Goal: Communication & Community: Answer question/provide support

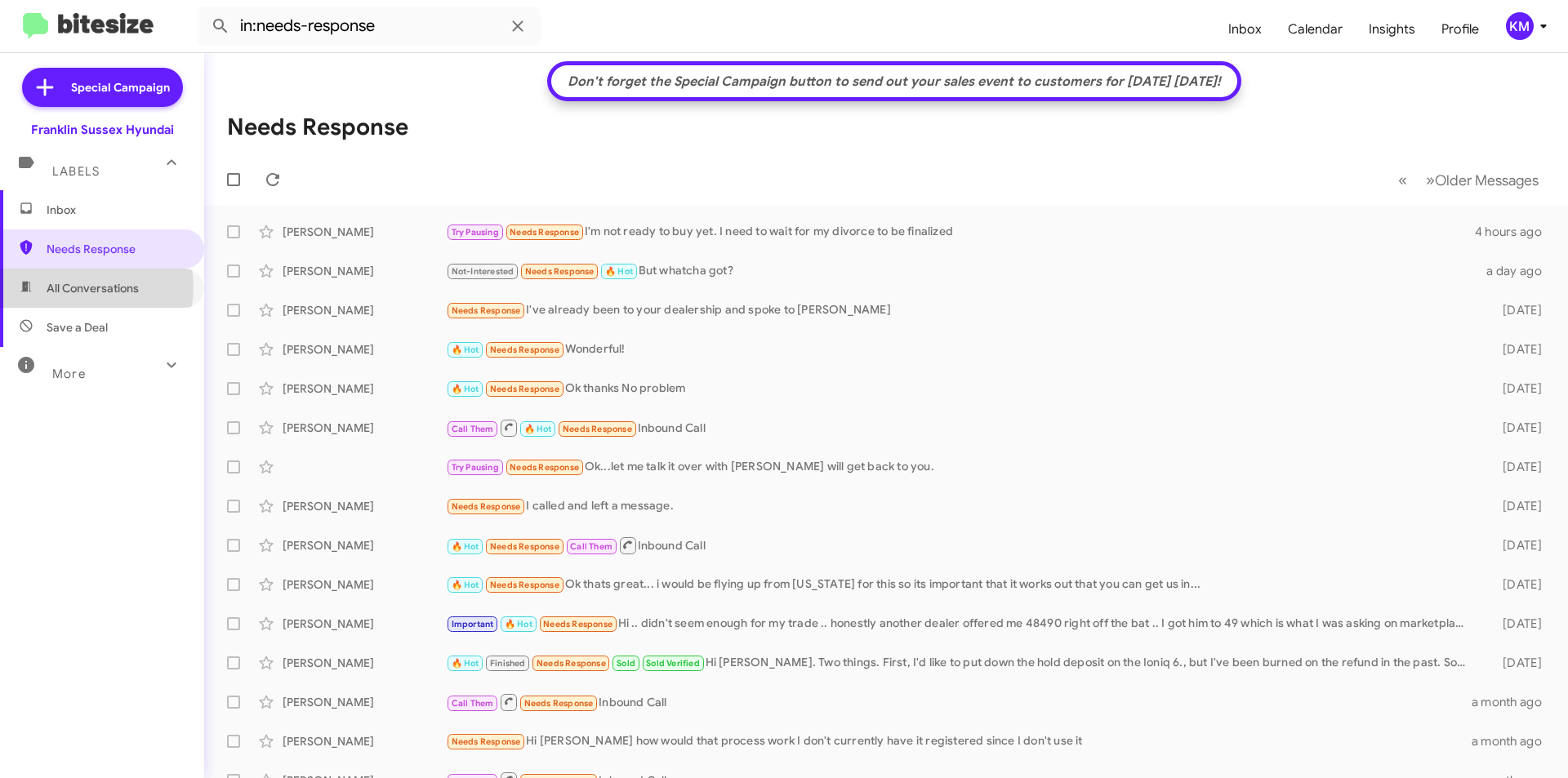
click at [82, 287] on span "All Conversations" at bounding box center [93, 288] width 92 height 16
type input "in:all-conversations"
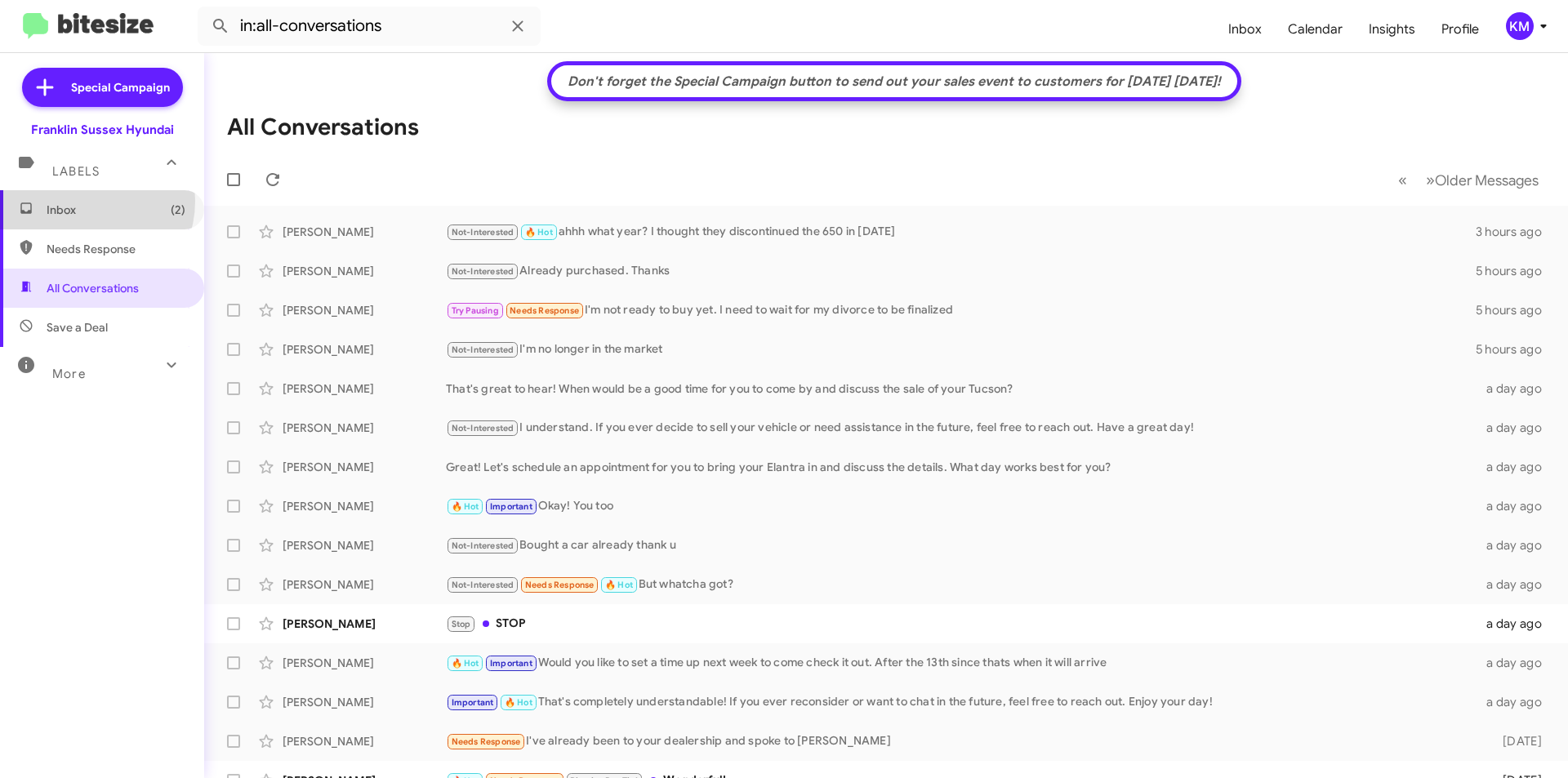
click at [80, 201] on span "Inbox (2)" at bounding box center [102, 210] width 204 height 39
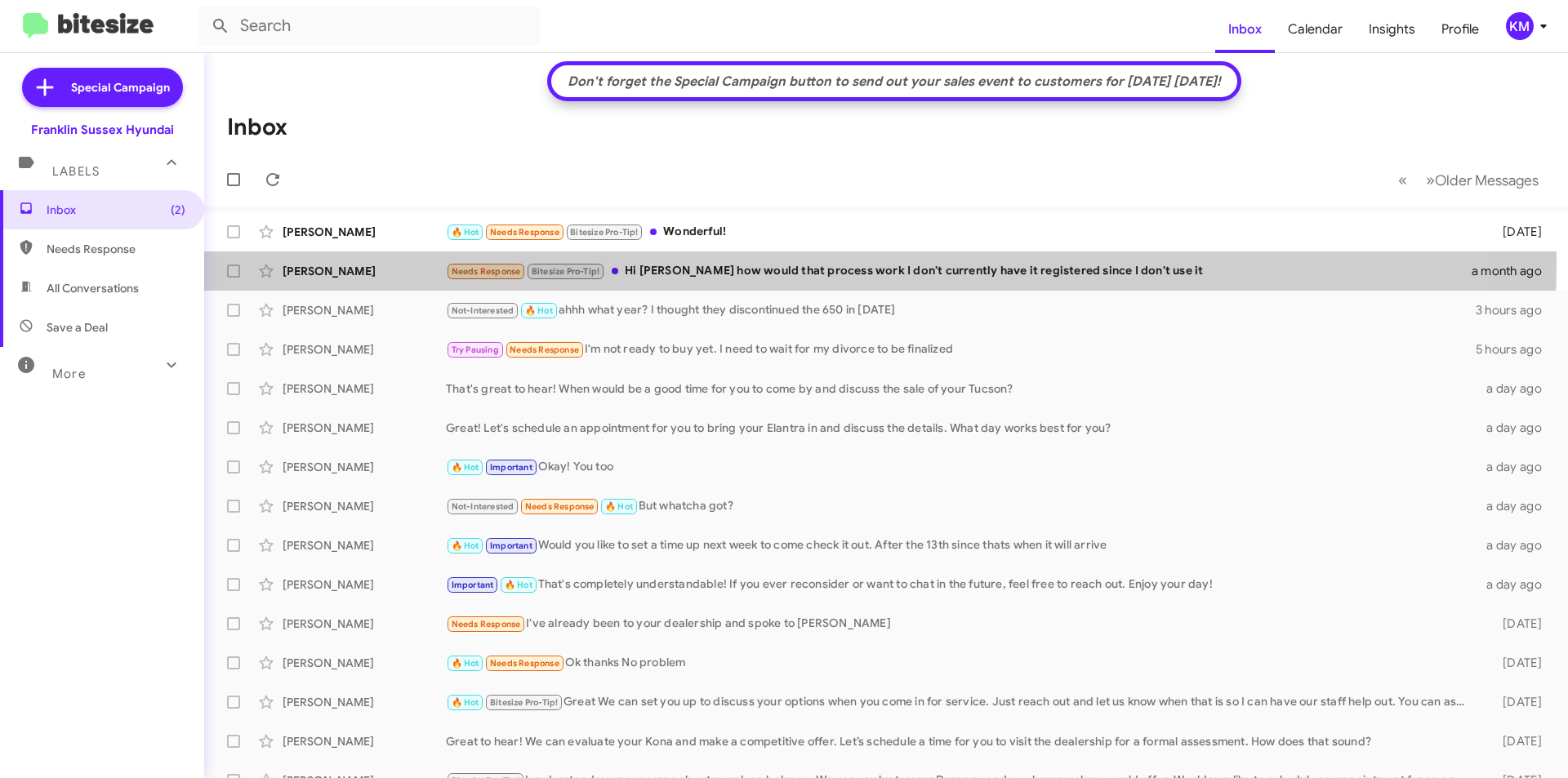
click at [691, 264] on div "Needs Response Bitesize Pro-Tip! Hi [PERSON_NAME] how would that process work I…" at bounding box center [959, 271] width 1026 height 19
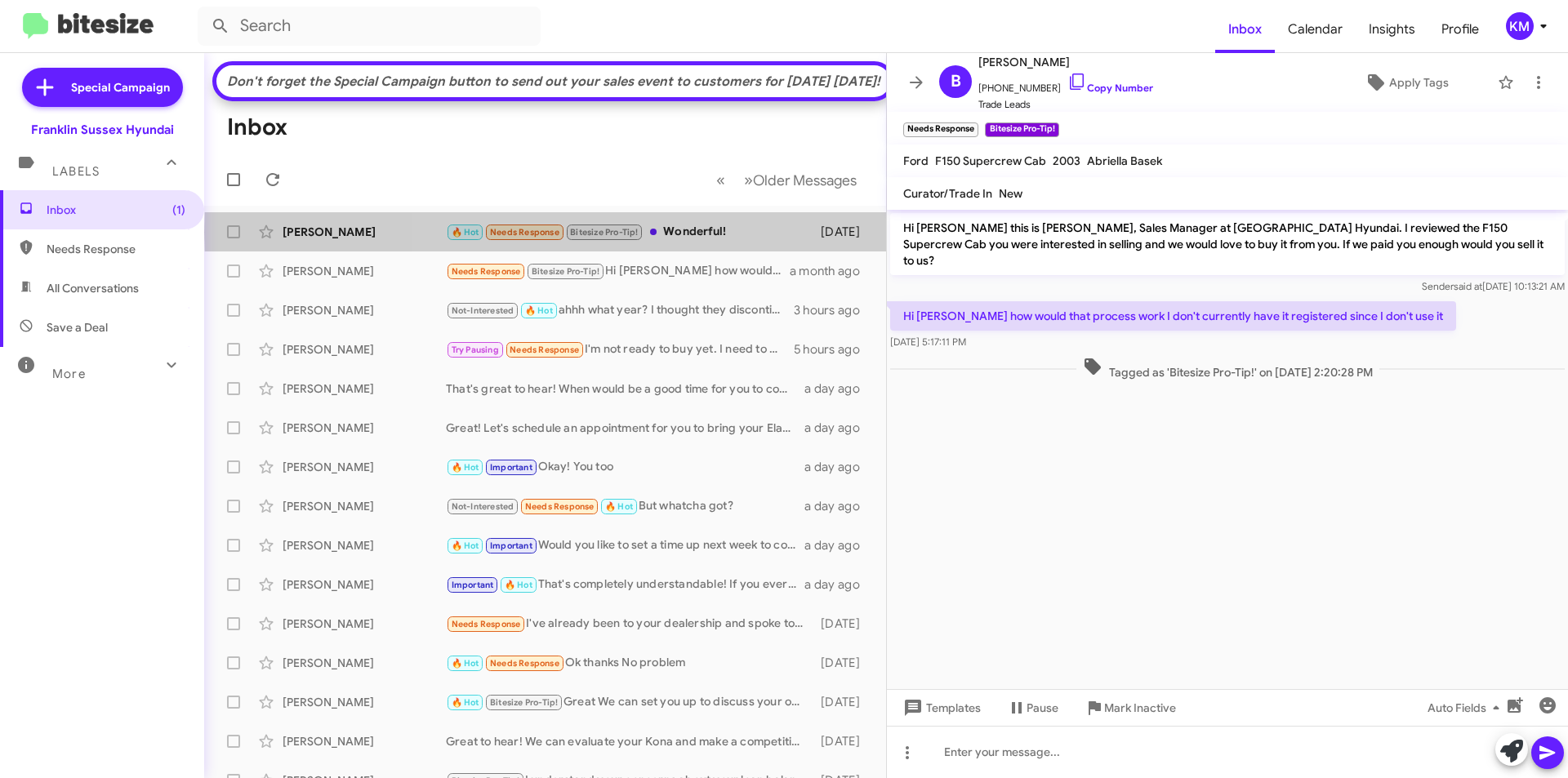
click at [671, 241] on div "🔥 Hot Needs Response Bitesize Pro-Tip! Wonderful!" at bounding box center [629, 232] width 367 height 19
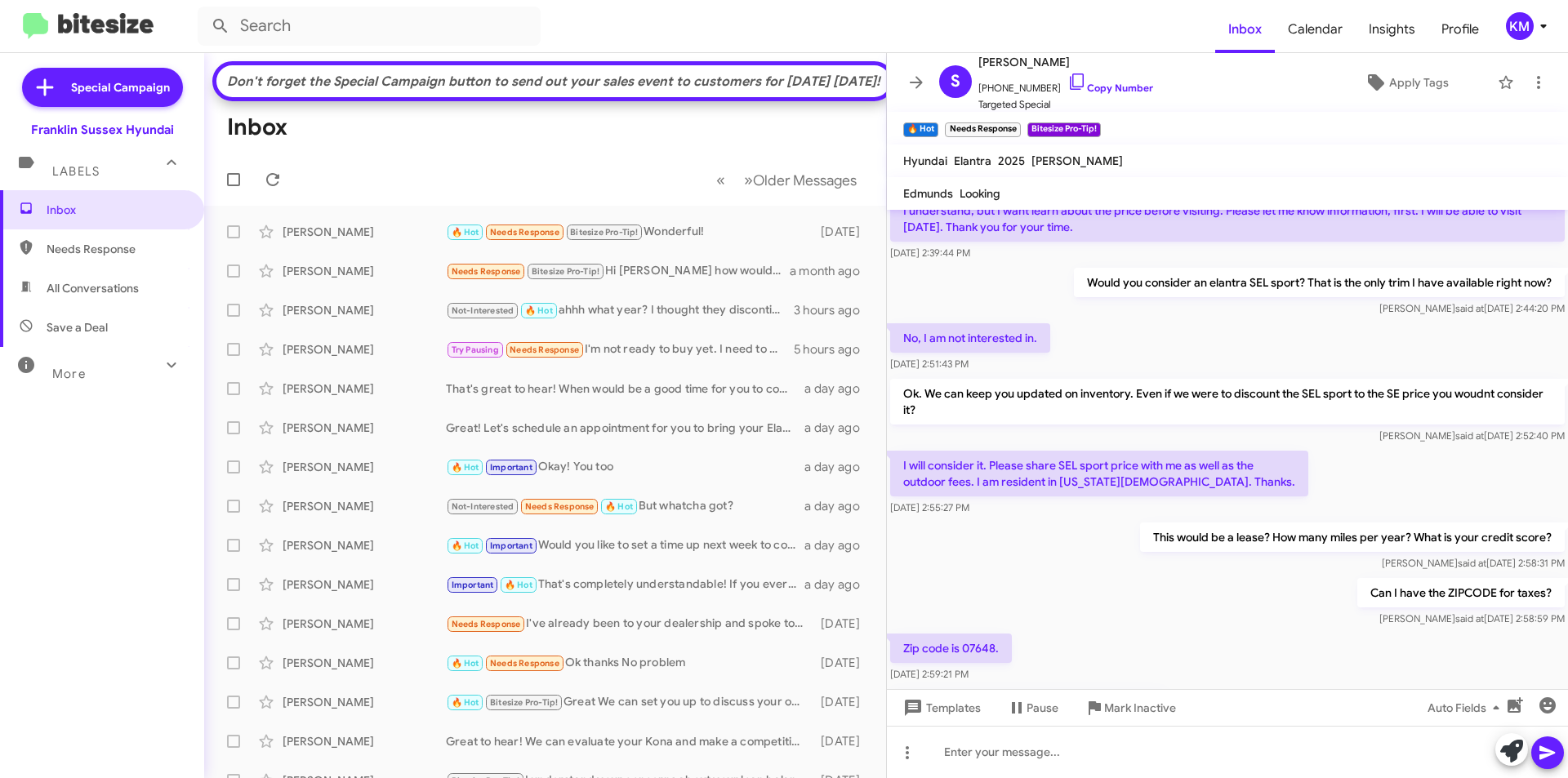
scroll to position [824, 0]
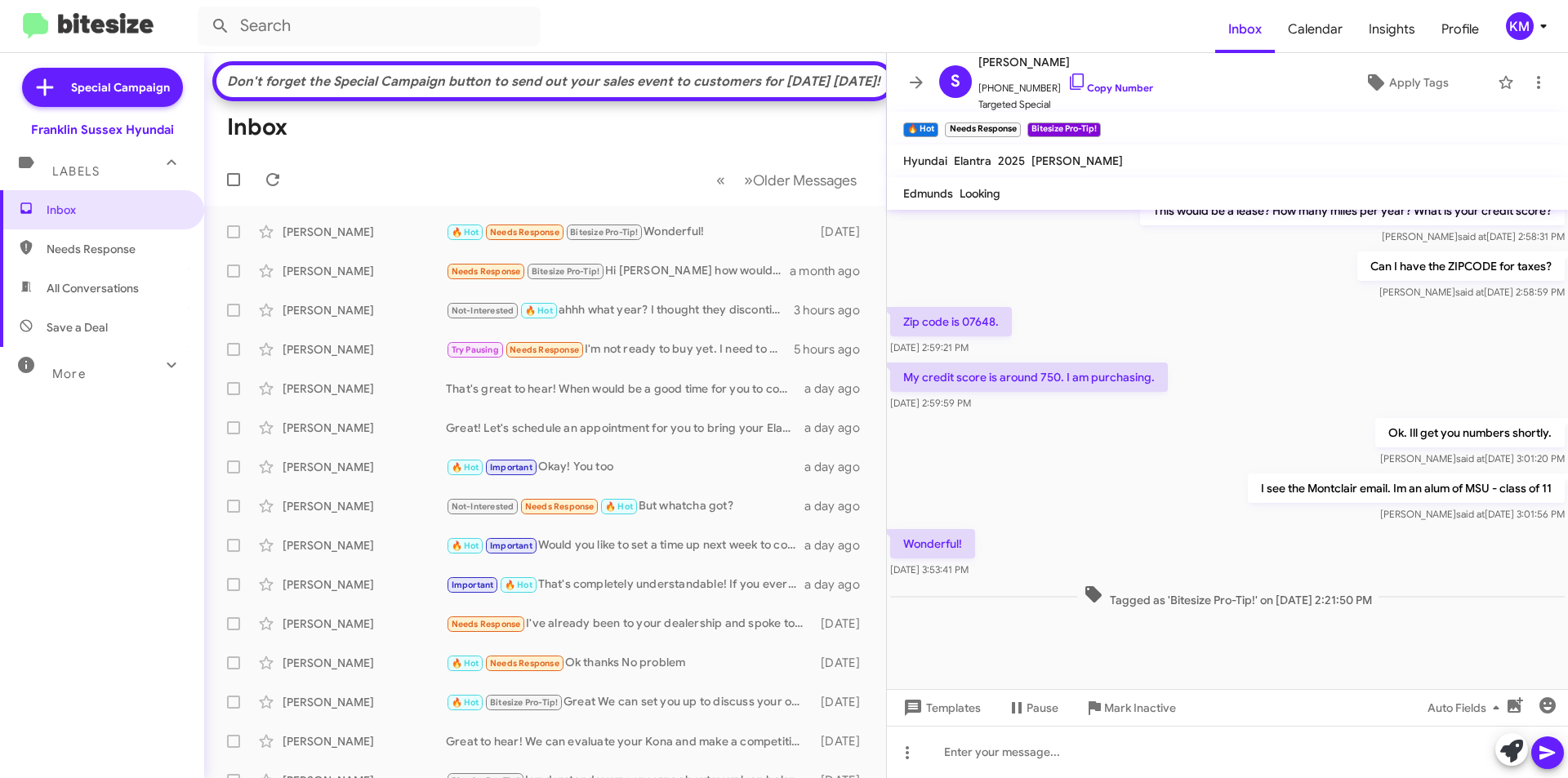
click at [70, 173] on span "Labels" at bounding box center [76, 172] width 48 height 15
